Goal: Task Accomplishment & Management: Use online tool/utility

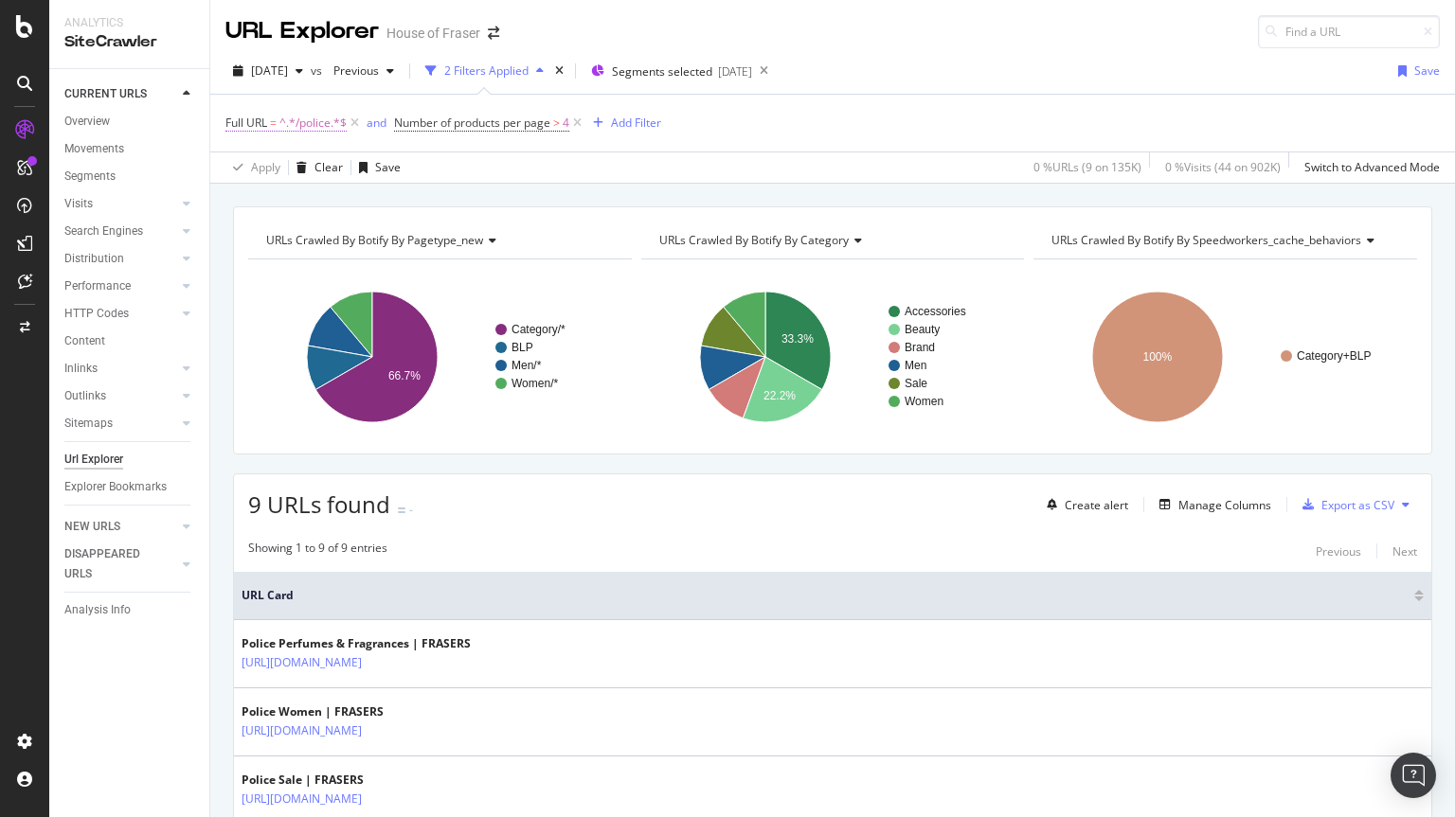
scroll to position [526, 0]
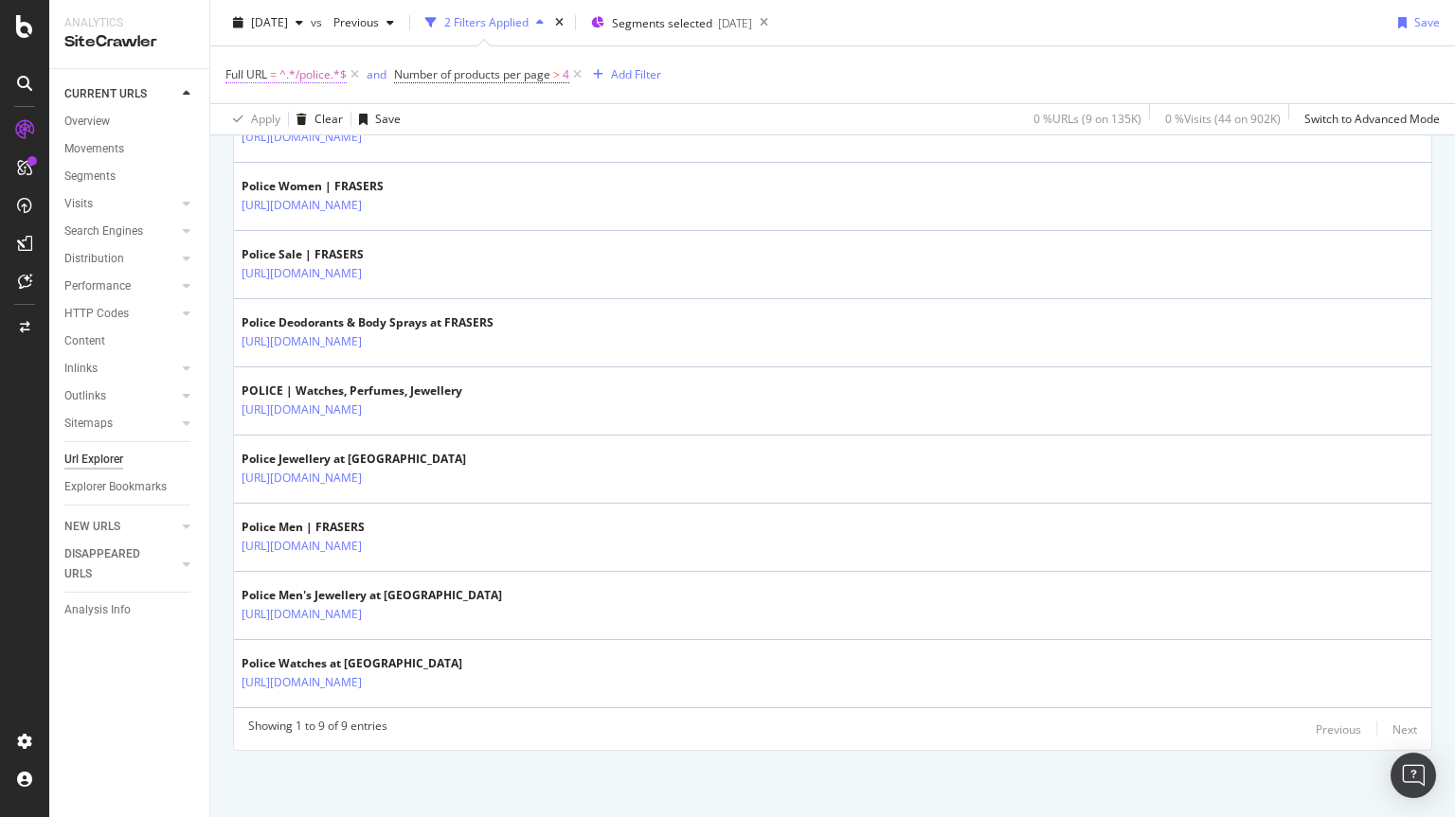
click at [317, 65] on span "^.*/police.*$" at bounding box center [312, 75] width 67 height 27
click at [310, 154] on input "/police" at bounding box center [331, 153] width 179 height 30
click at [296, 154] on input "/police" at bounding box center [331, 153] width 179 height 30
type input "/flower-mountain"
click at [434, 189] on div "Apply" at bounding box center [434, 194] width 29 height 16
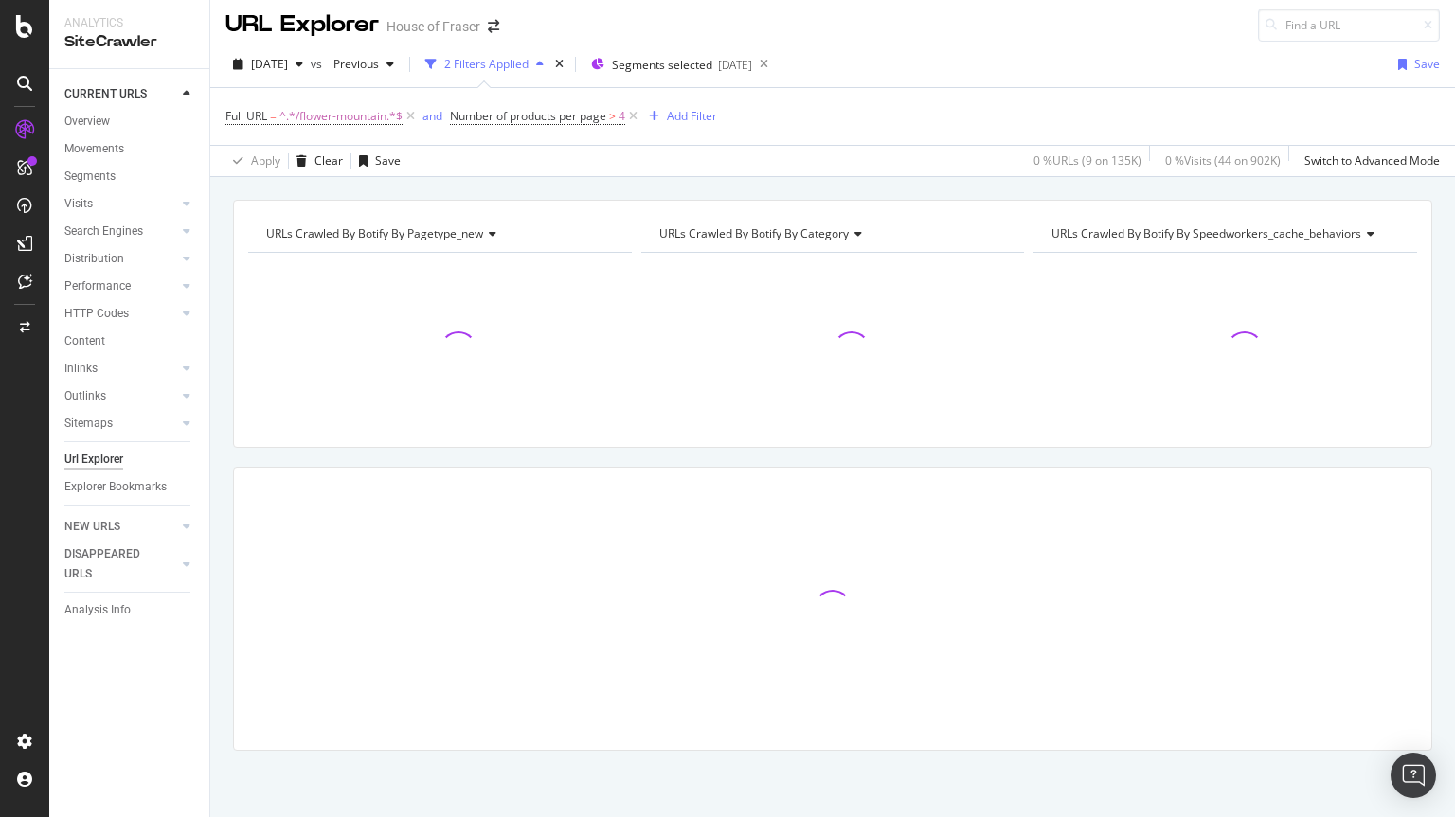
scroll to position [7, 0]
